Goal: Use online tool/utility: Utilize a website feature to perform a specific function

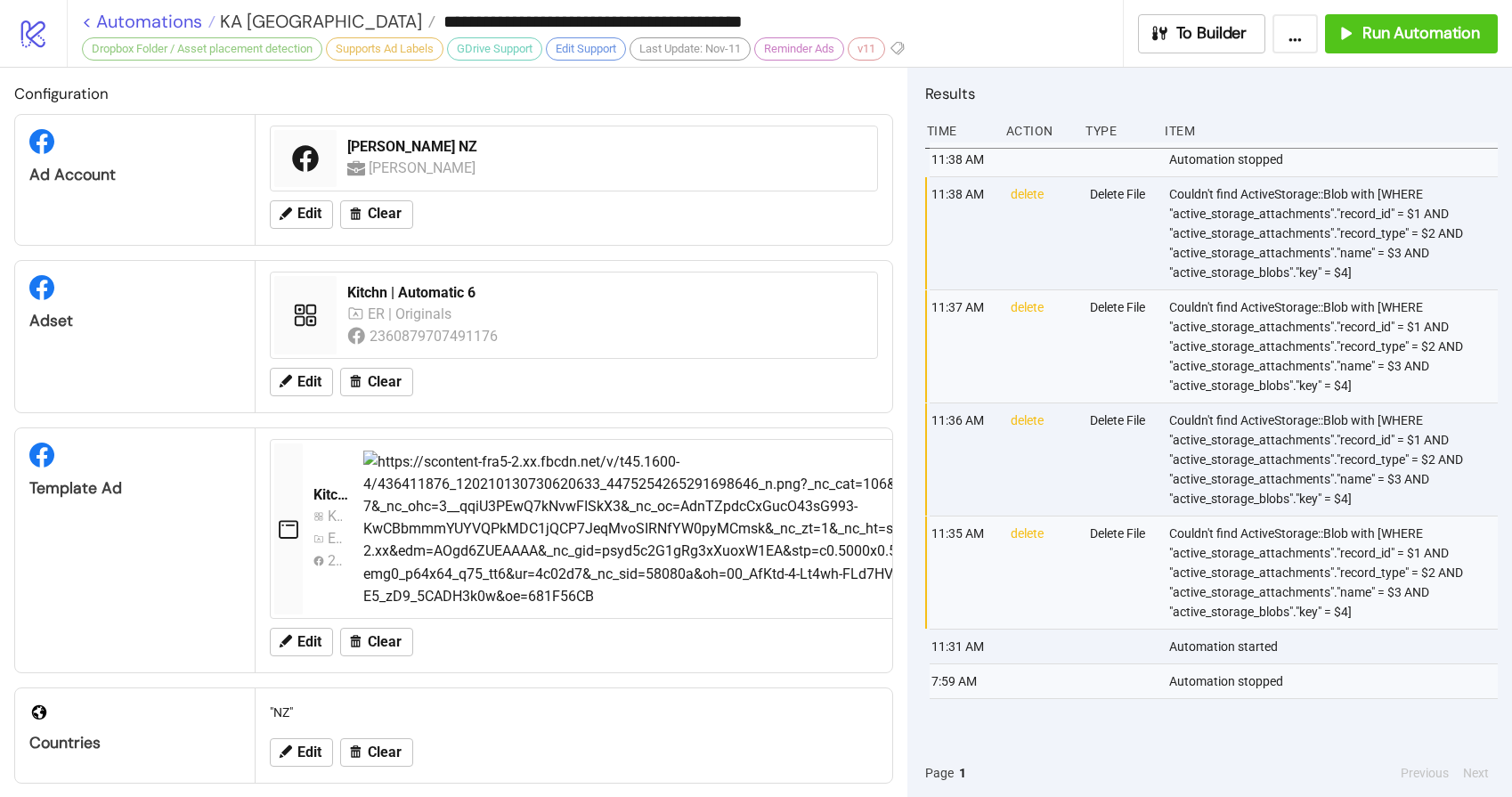
click at [148, 28] on link "< Automations" at bounding box center [149, 21] width 134 height 18
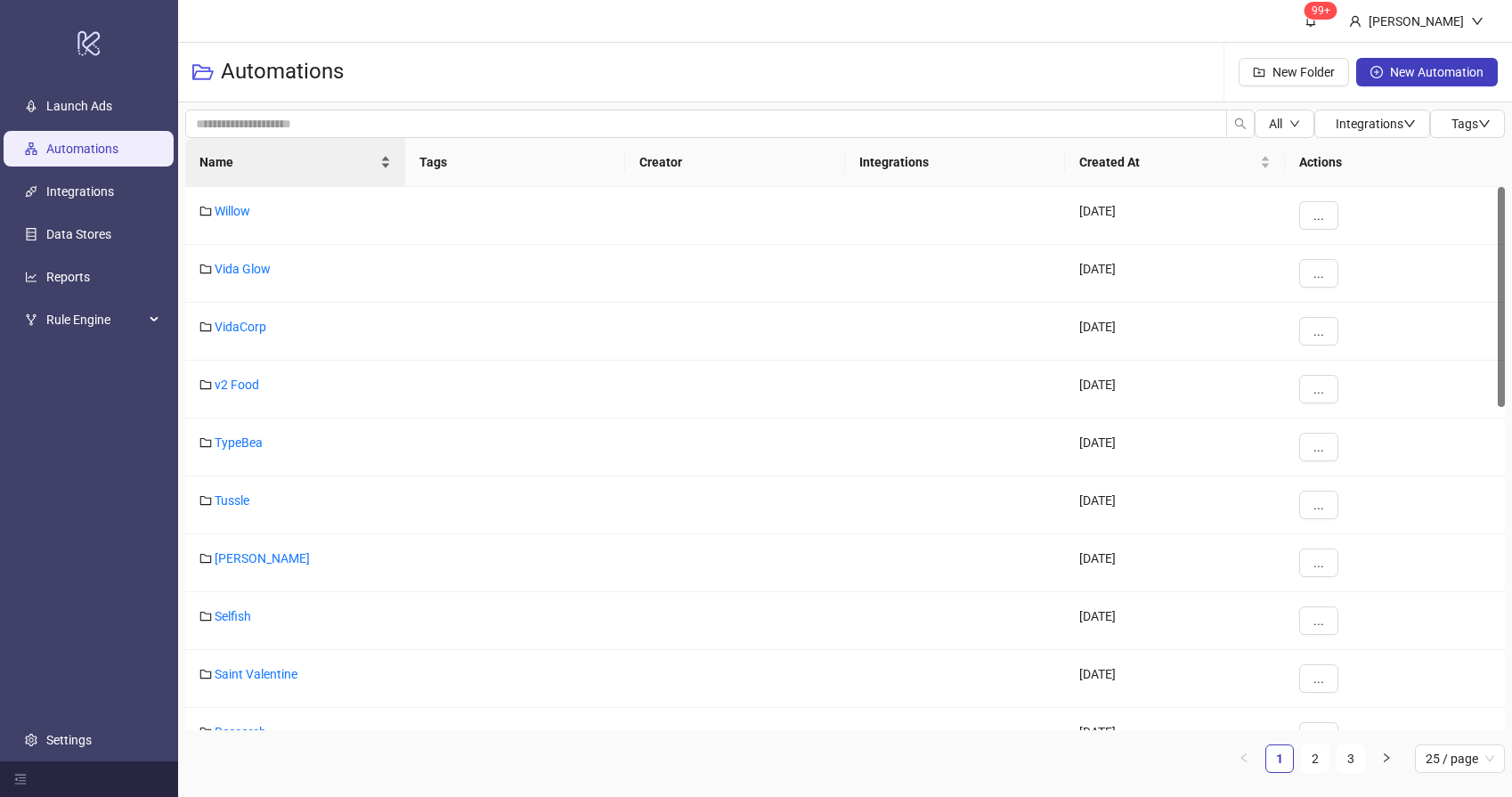
click at [253, 155] on span "Name" at bounding box center [288, 162] width 177 height 20
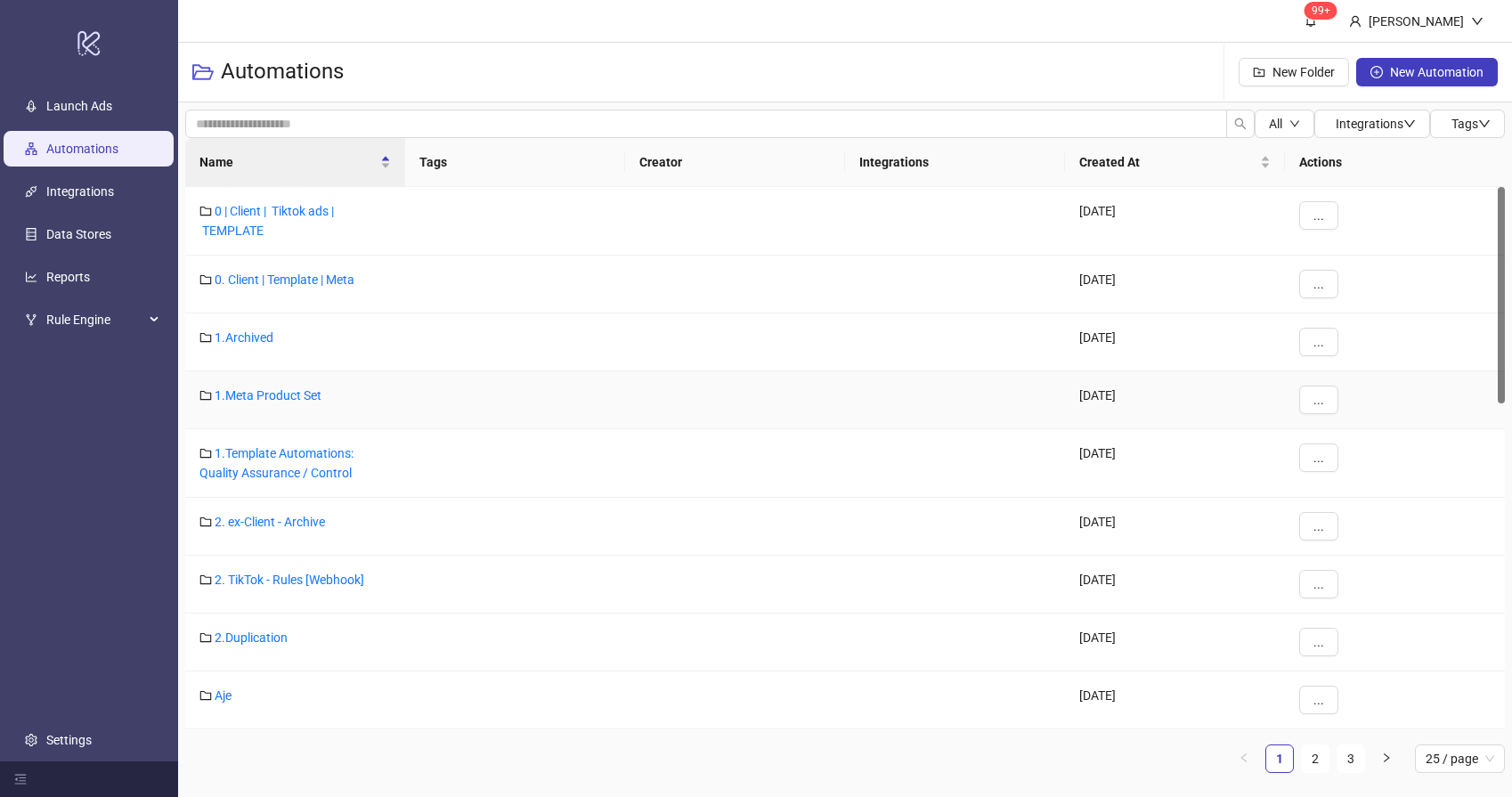
scroll to position [329, 0]
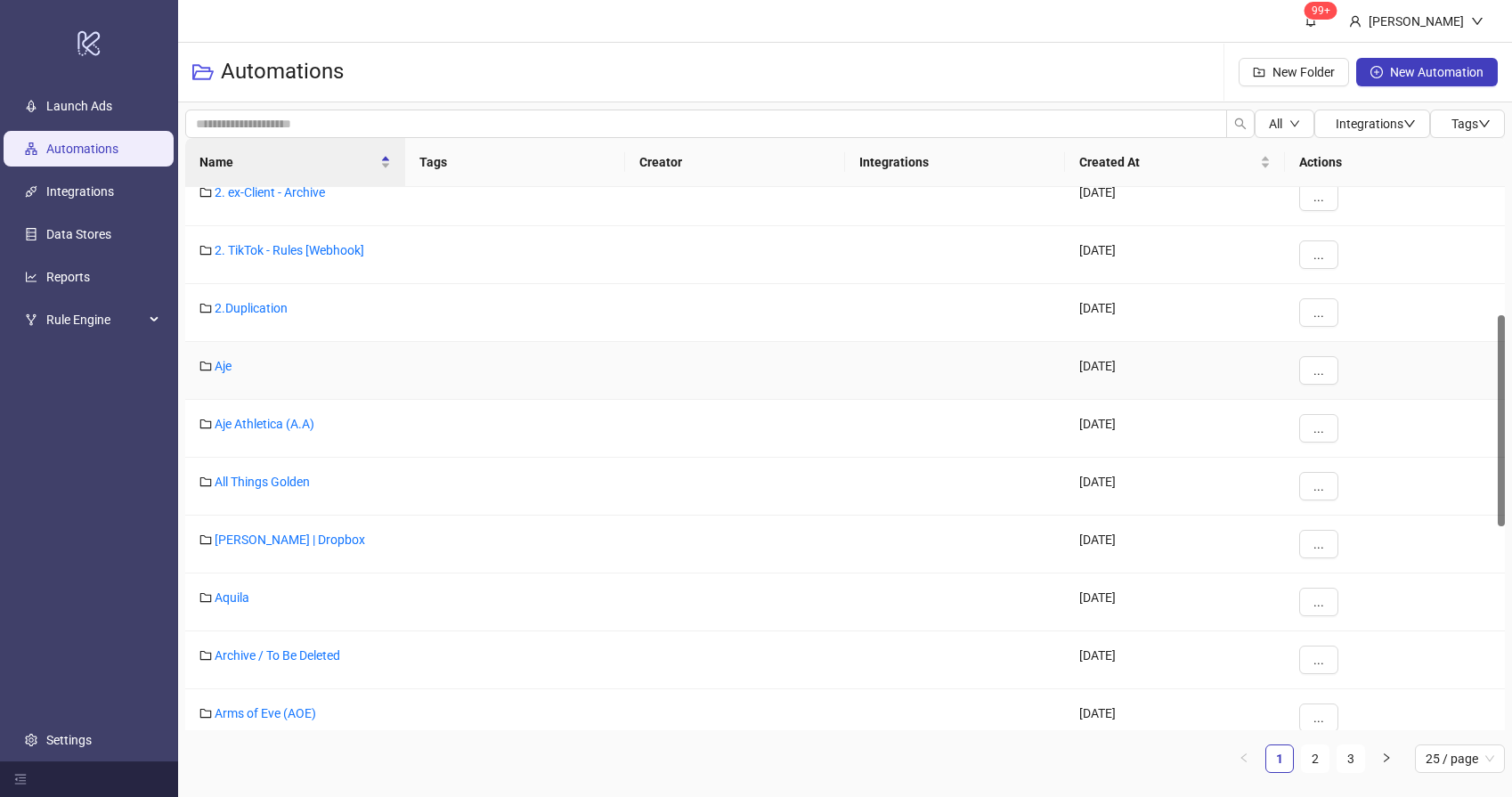
click at [216, 374] on div "Aje" at bounding box center [295, 370] width 219 height 58
click at [220, 369] on link "Aje" at bounding box center [223, 366] width 17 height 14
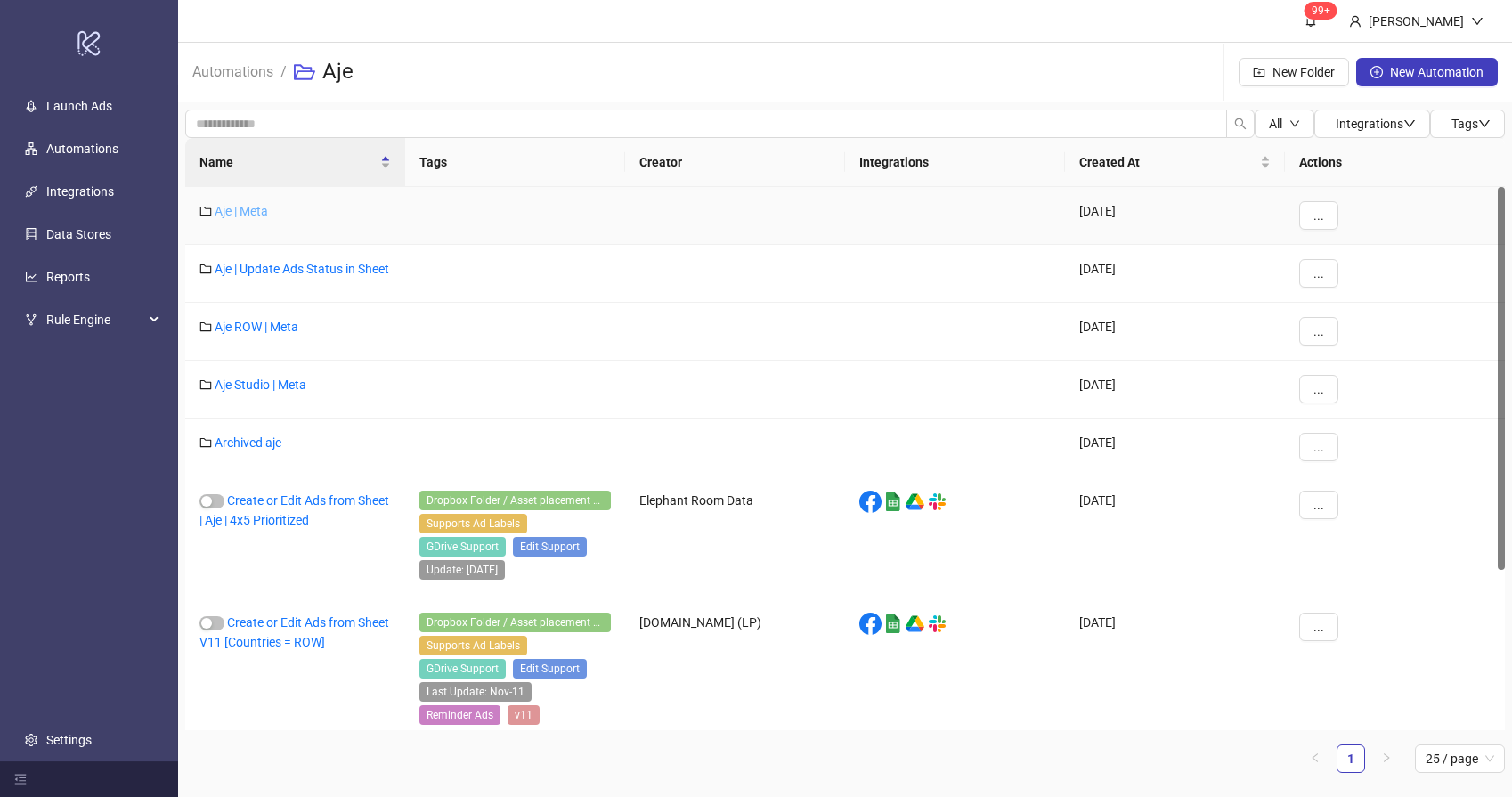
click at [262, 207] on link "Aje | Meta" at bounding box center [241, 211] width 53 height 14
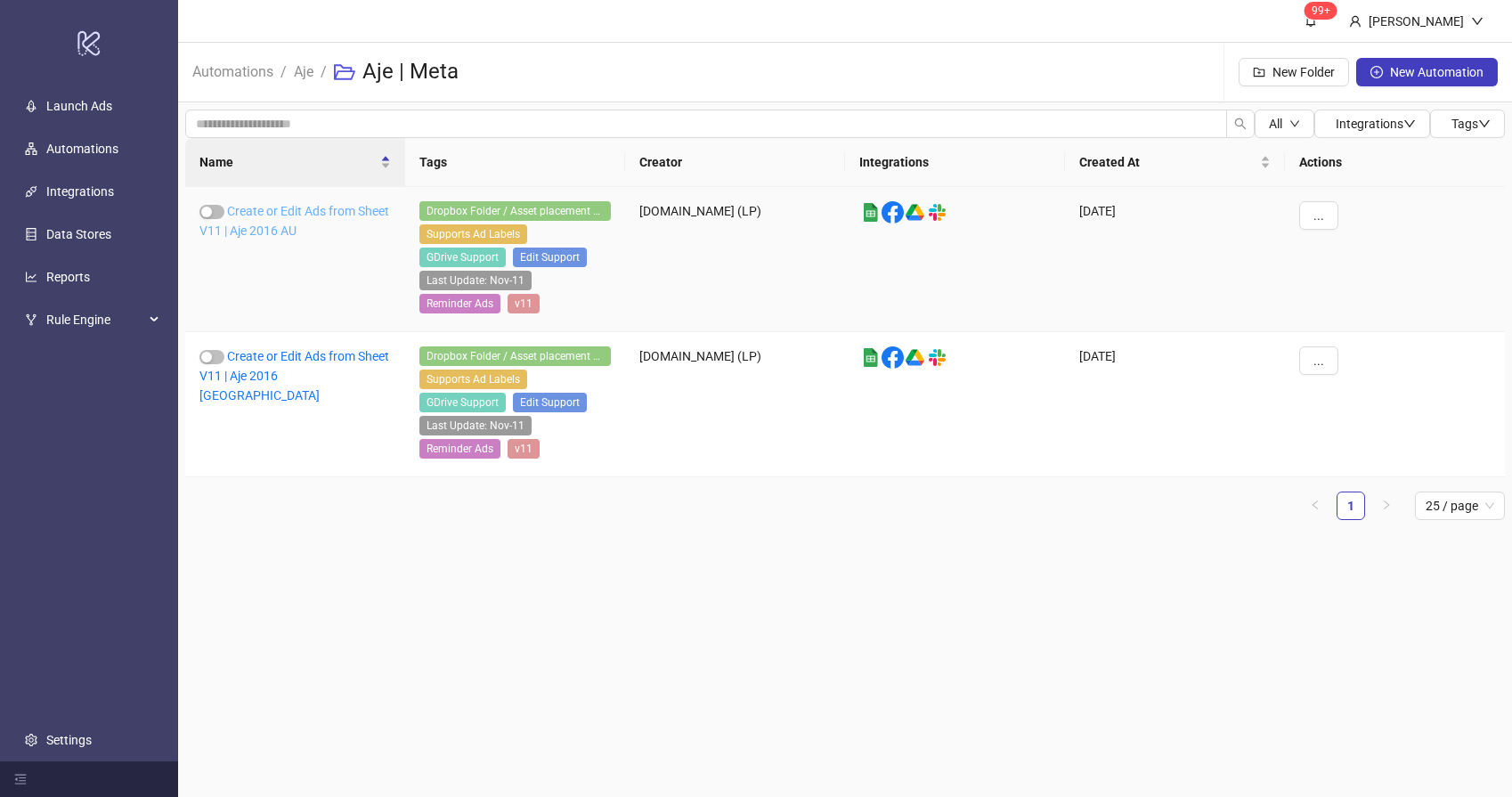
click at [321, 228] on link "Create or Edit Ads from Sheet V11 | Aje 2016 AU" at bounding box center [294, 220] width 190 height 33
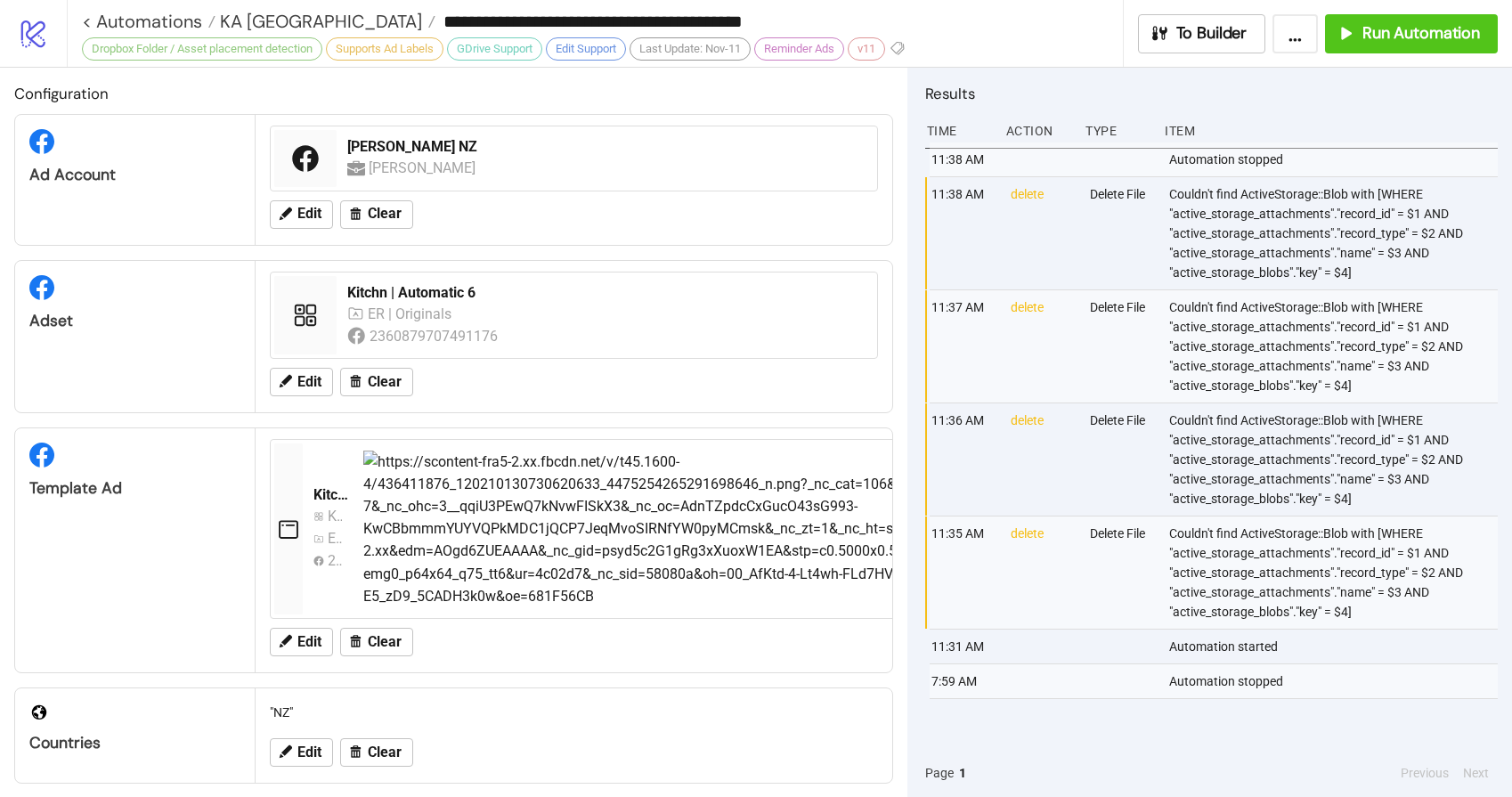
type input "**********"
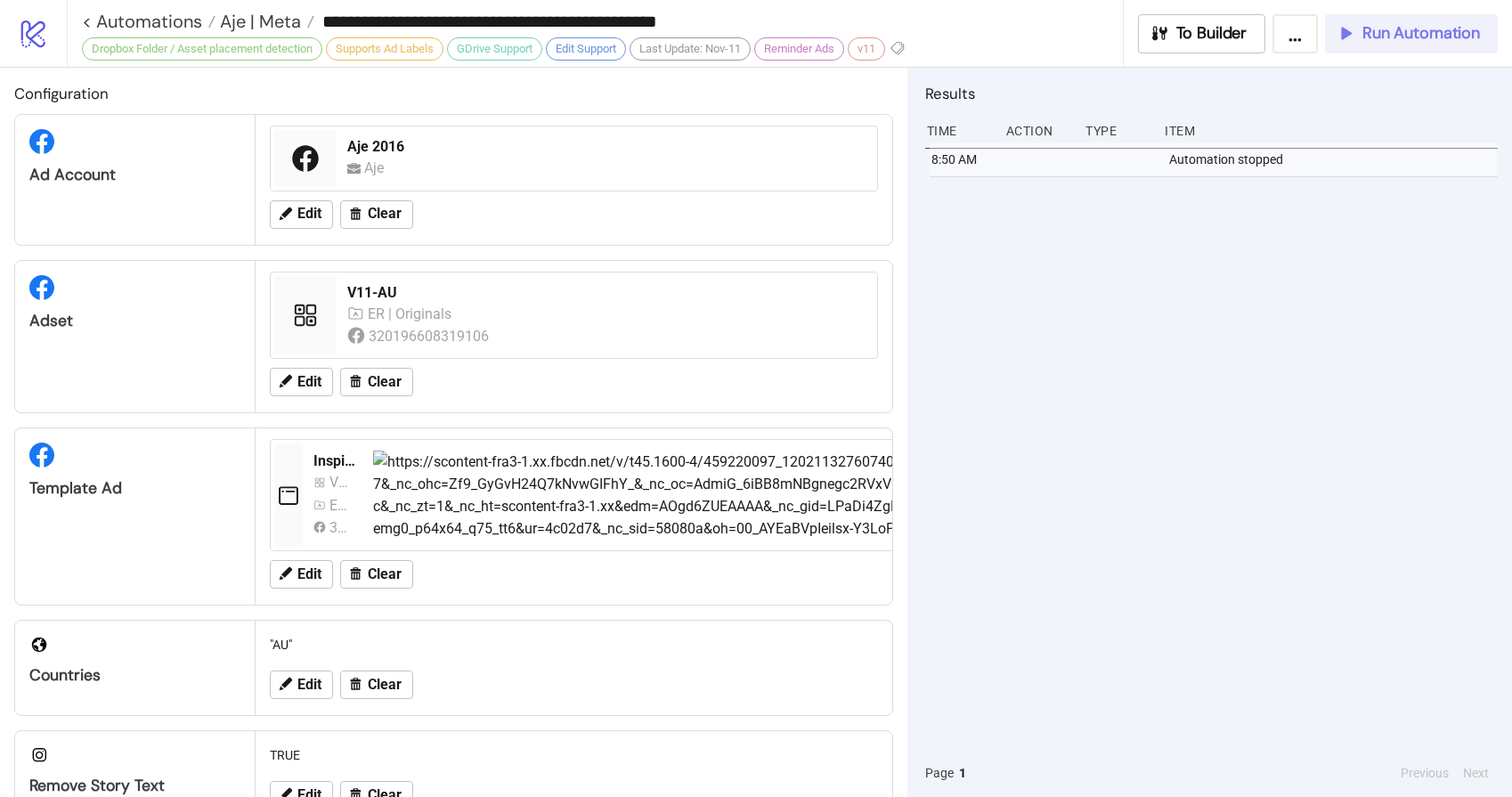
click at [1411, 24] on span "Run Automation" at bounding box center [1420, 32] width 117 height 20
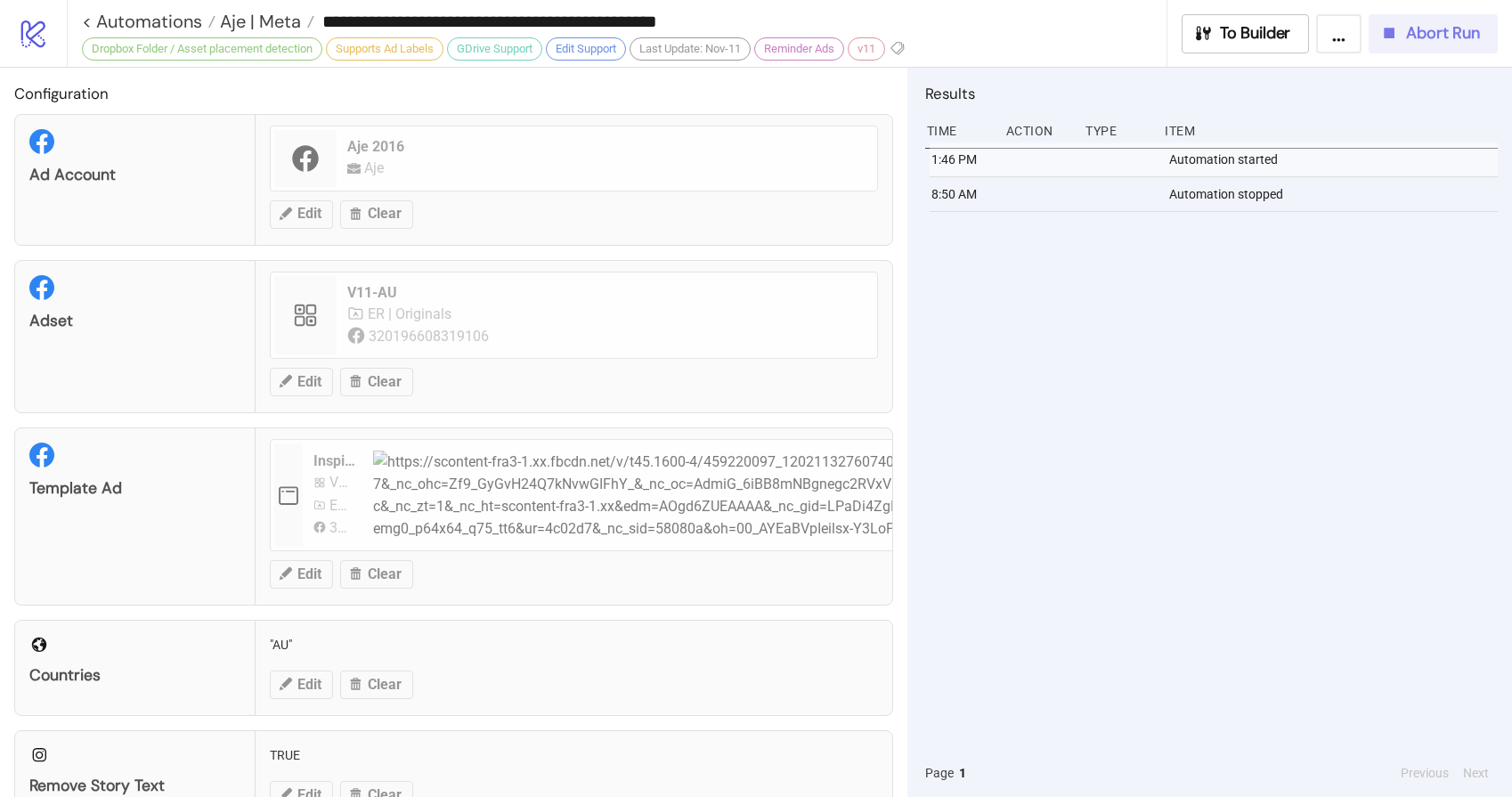
click at [1430, 36] on span "Abort Run" at bounding box center [1441, 32] width 73 height 20
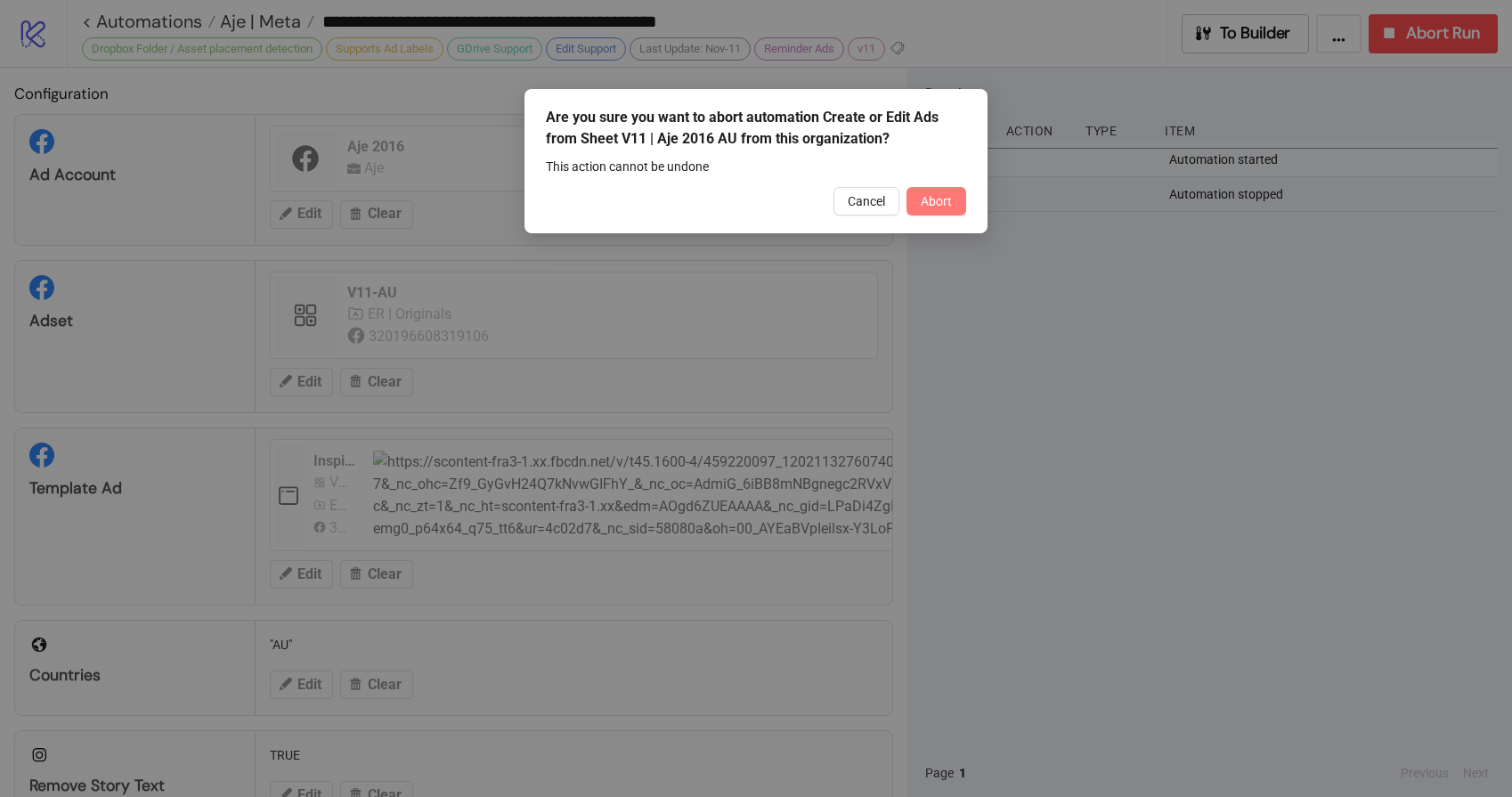
click at [926, 201] on span "Abort" at bounding box center [936, 200] width 31 height 14
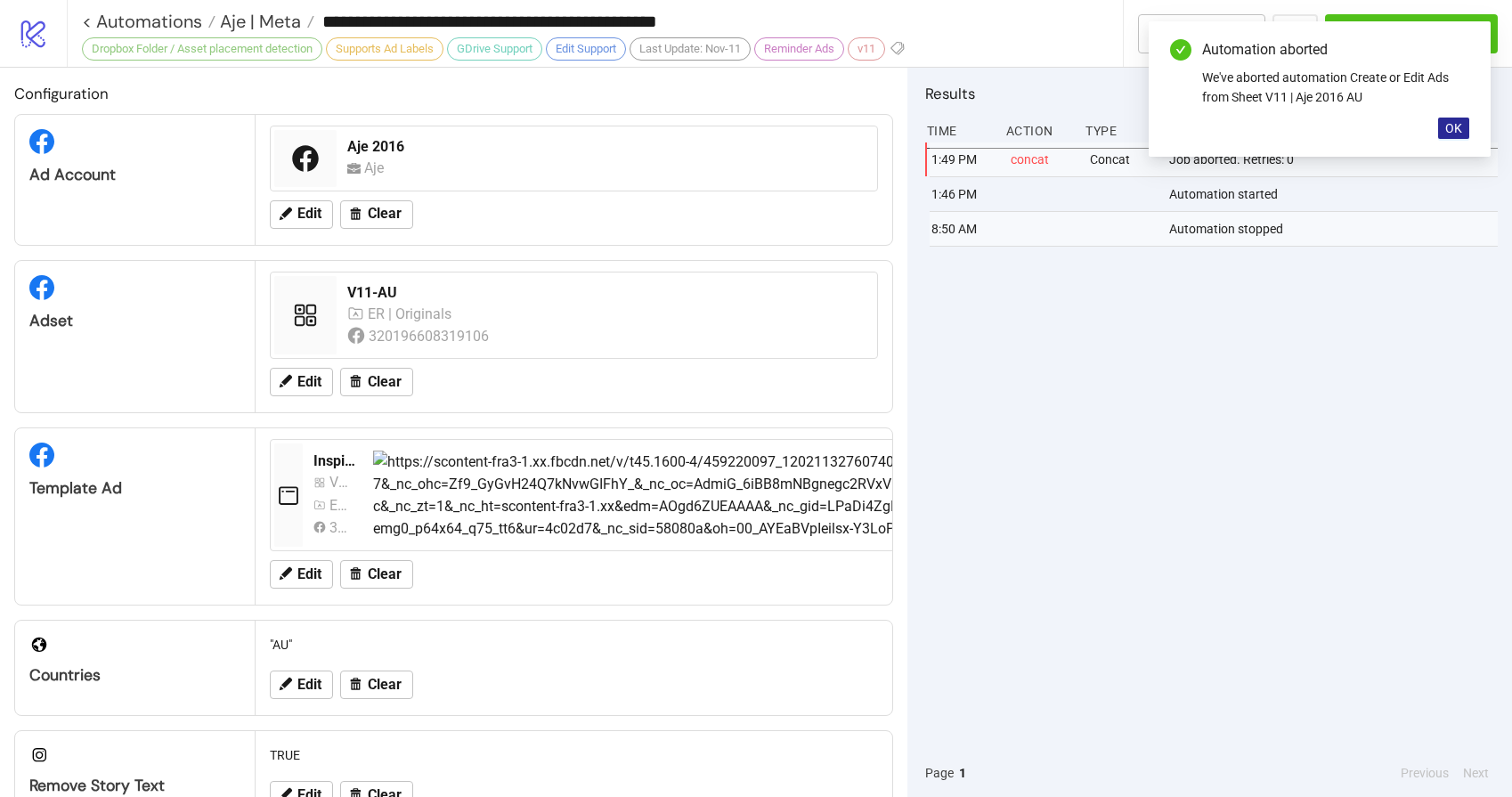
click at [1456, 129] on span "OK" at bounding box center [1454, 128] width 17 height 14
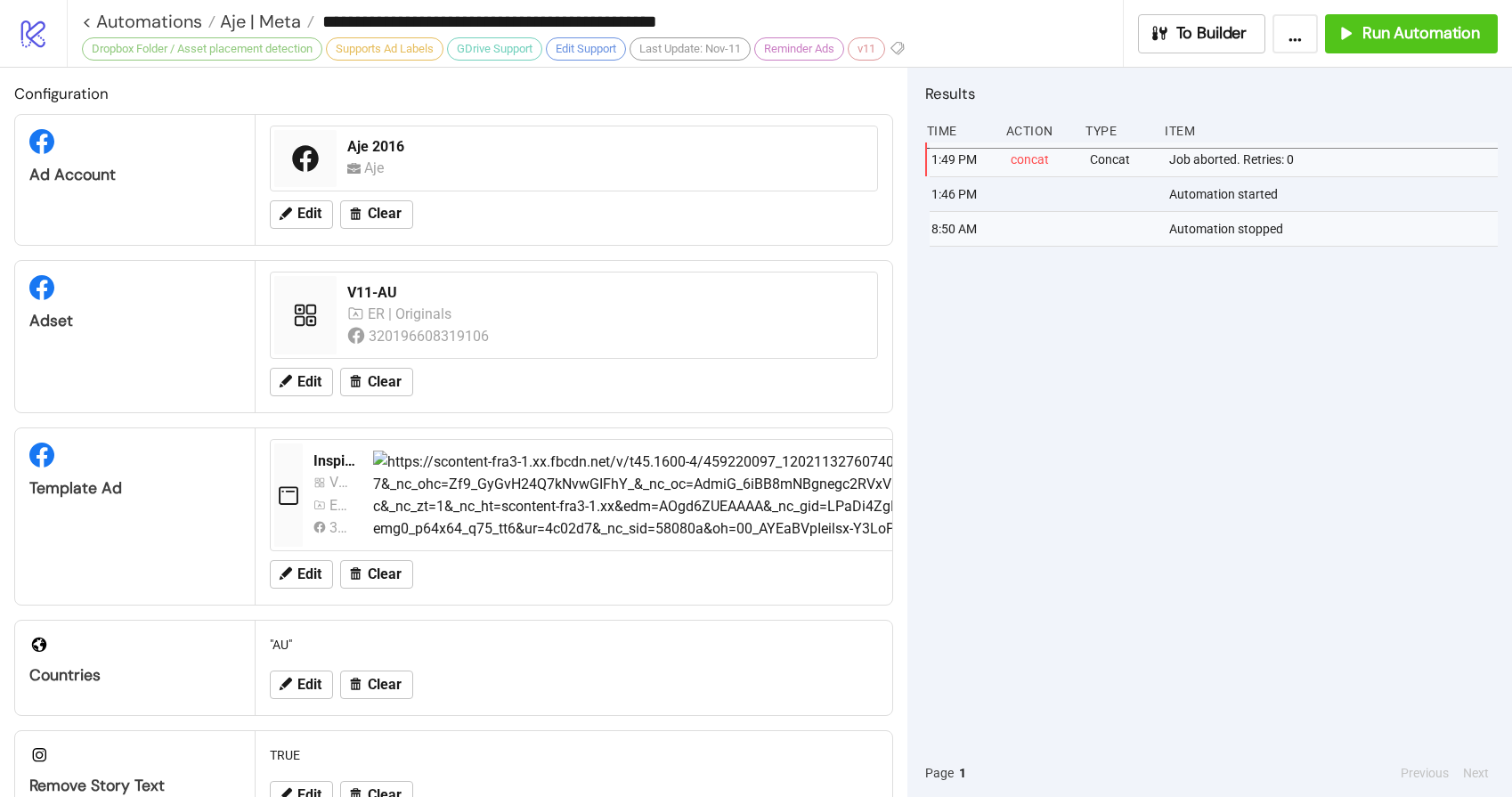
click at [1430, 53] on div "**********" at bounding box center [789, 33] width 1445 height 67
click at [1432, 44] on button "Run Automation" at bounding box center [1411, 33] width 173 height 39
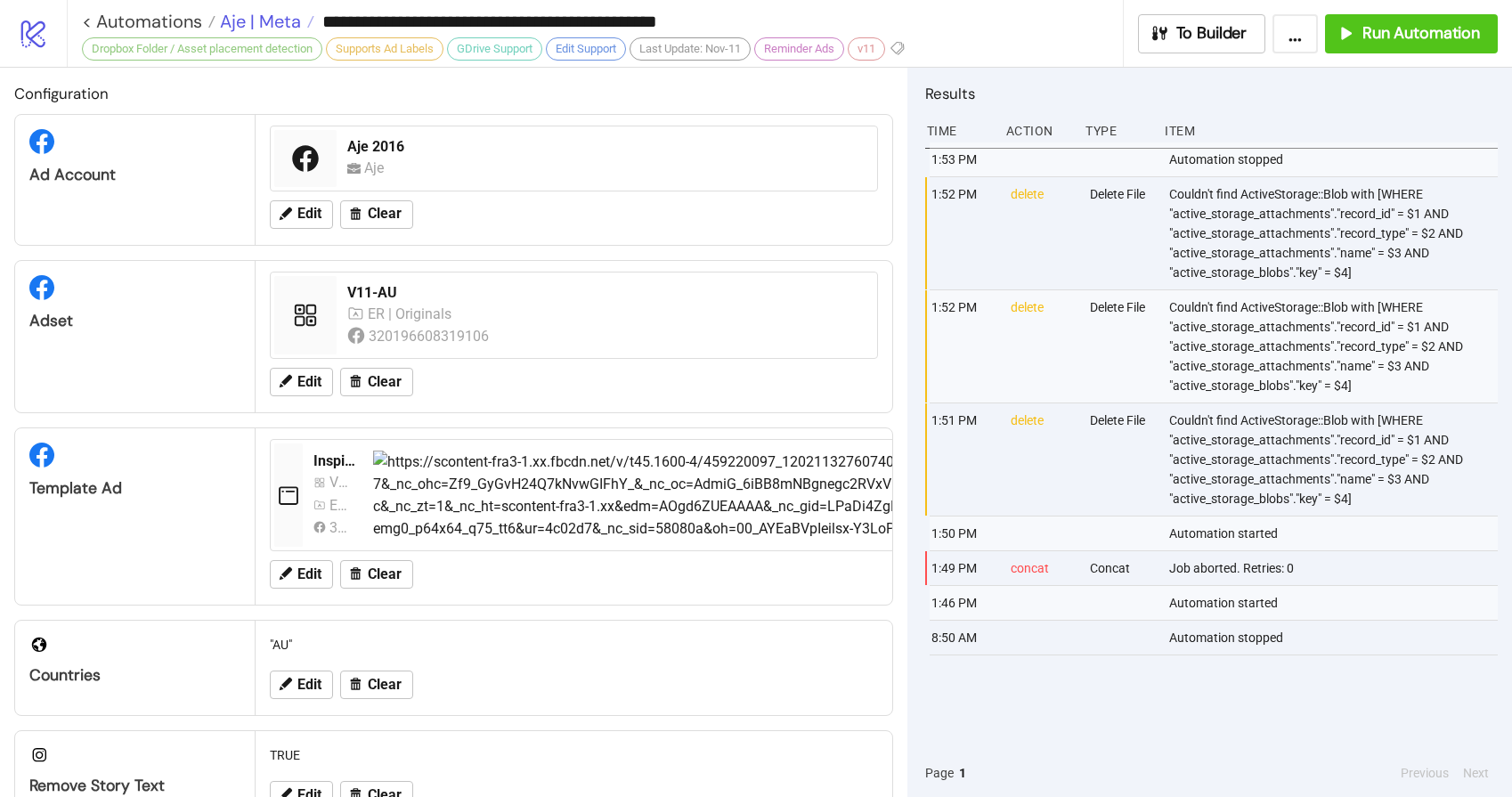
click at [273, 19] on span "Aje | Meta" at bounding box center [259, 21] width 86 height 23
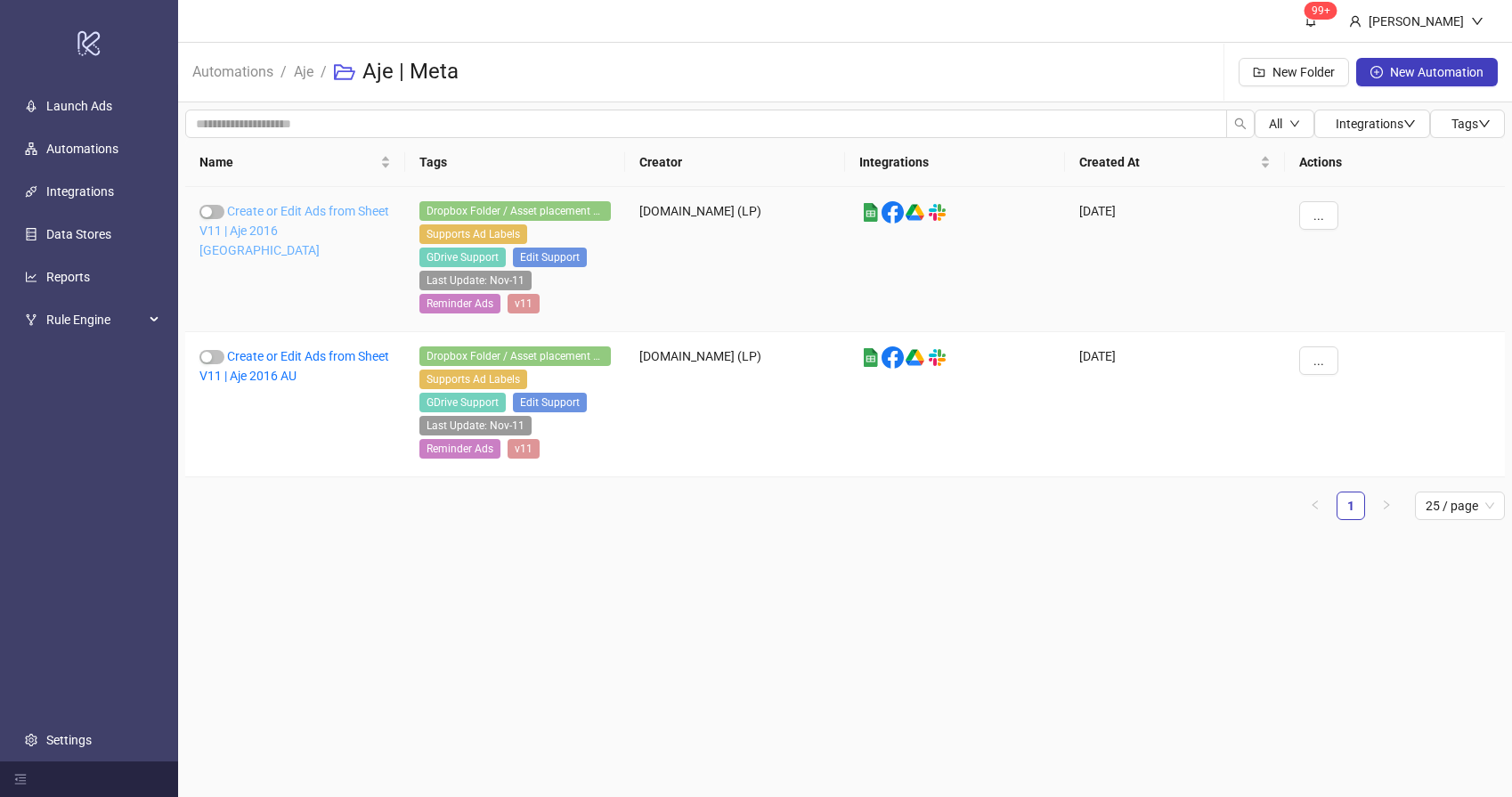
click at [319, 236] on link "Create or Edit Ads from Sheet V11 | Aje 2016 [GEOGRAPHIC_DATA]" at bounding box center [294, 231] width 190 height 53
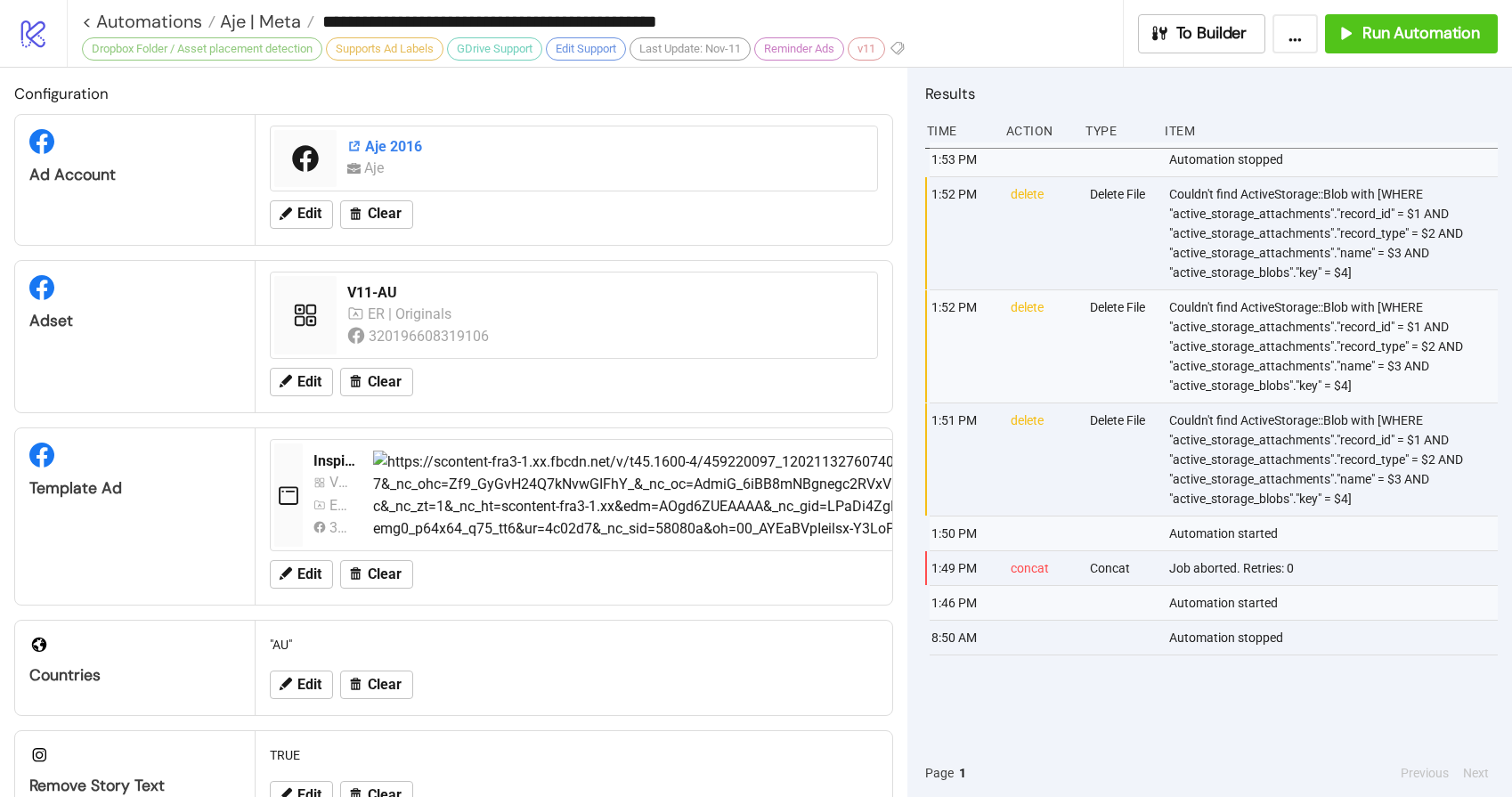
type input "**********"
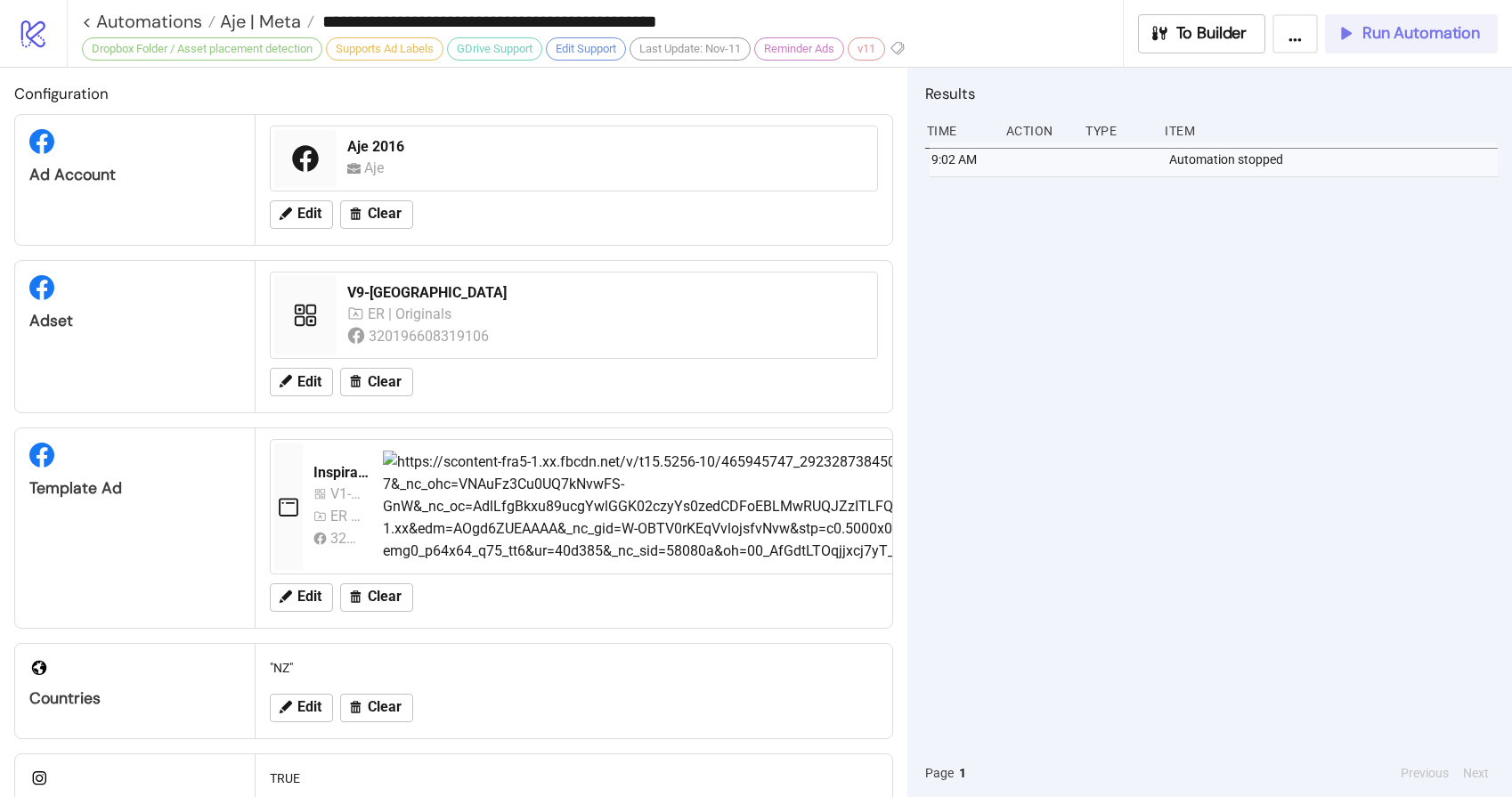
click at [1384, 31] on span "Run Automation" at bounding box center [1420, 32] width 117 height 20
